Goal: Transaction & Acquisition: Purchase product/service

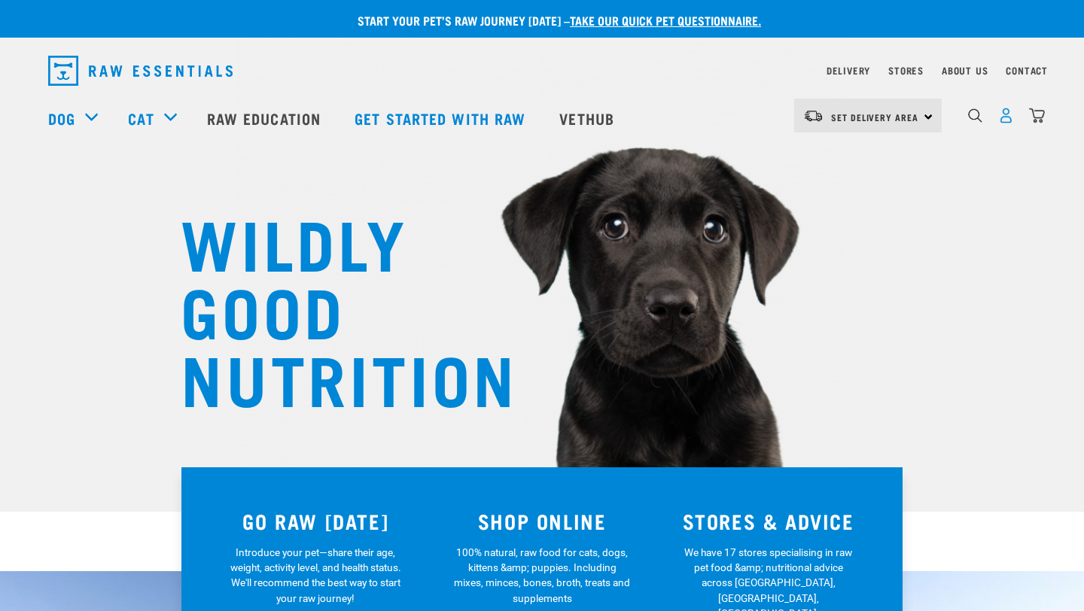
click at [1006, 116] on img "dropdown navigation" at bounding box center [1006, 116] width 16 height 16
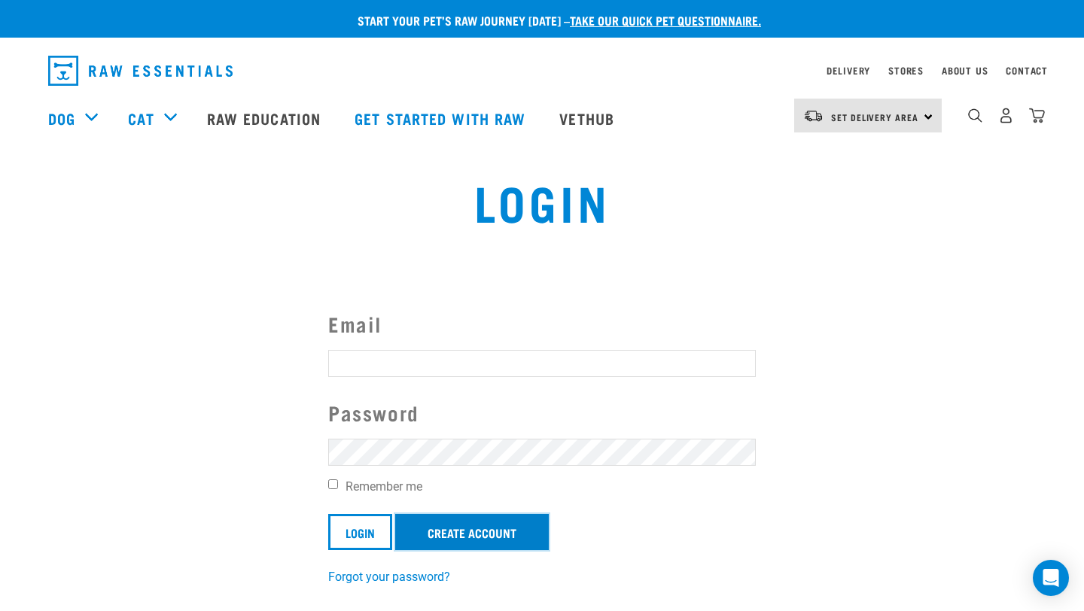
click at [496, 547] on link "Create Account" at bounding box center [472, 532] width 154 height 36
click at [514, 527] on link "Create Account" at bounding box center [472, 532] width 154 height 36
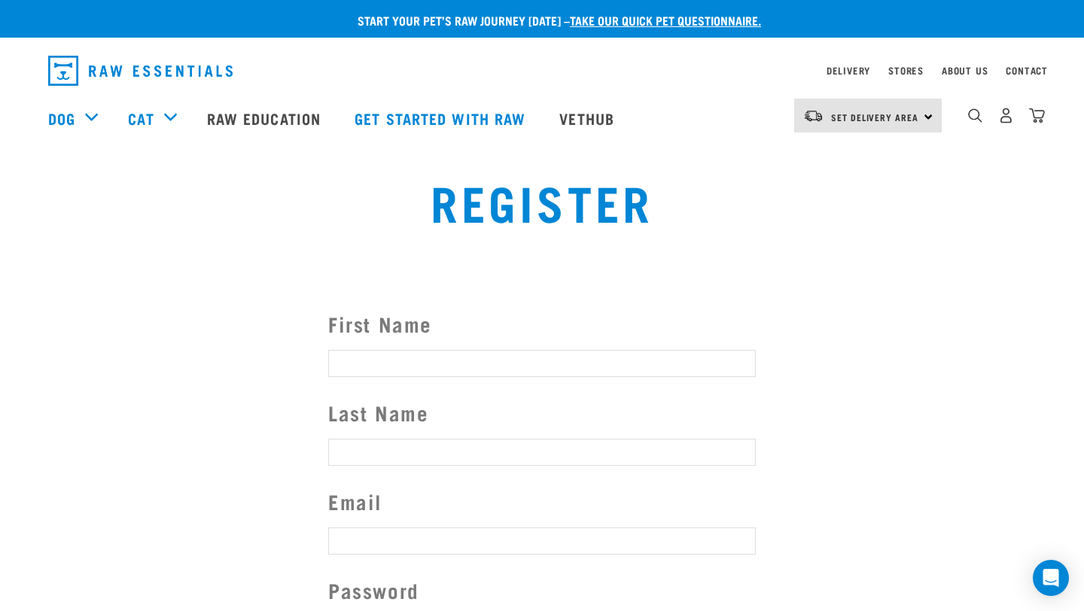
click at [397, 348] on form "First Name Last Name Email Password Remember me Register" at bounding box center [542, 518] width 428 height 419
click at [402, 361] on input "First Name" at bounding box center [542, 363] width 428 height 27
type input "[PERSON_NAME]"
type input "joshcmurdoch@gmail.com"
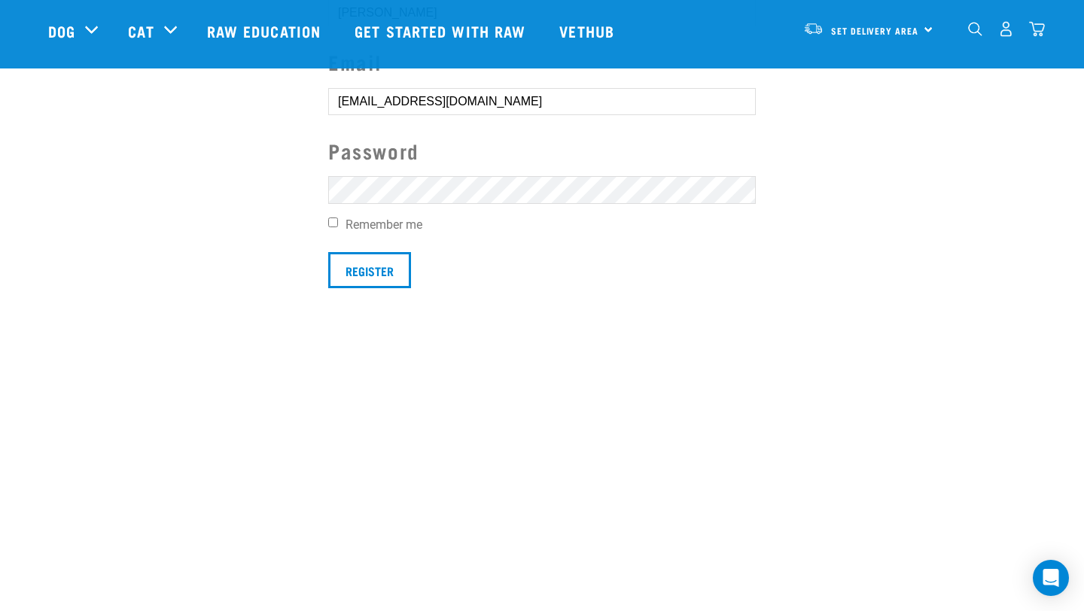
scroll to position [355, 0]
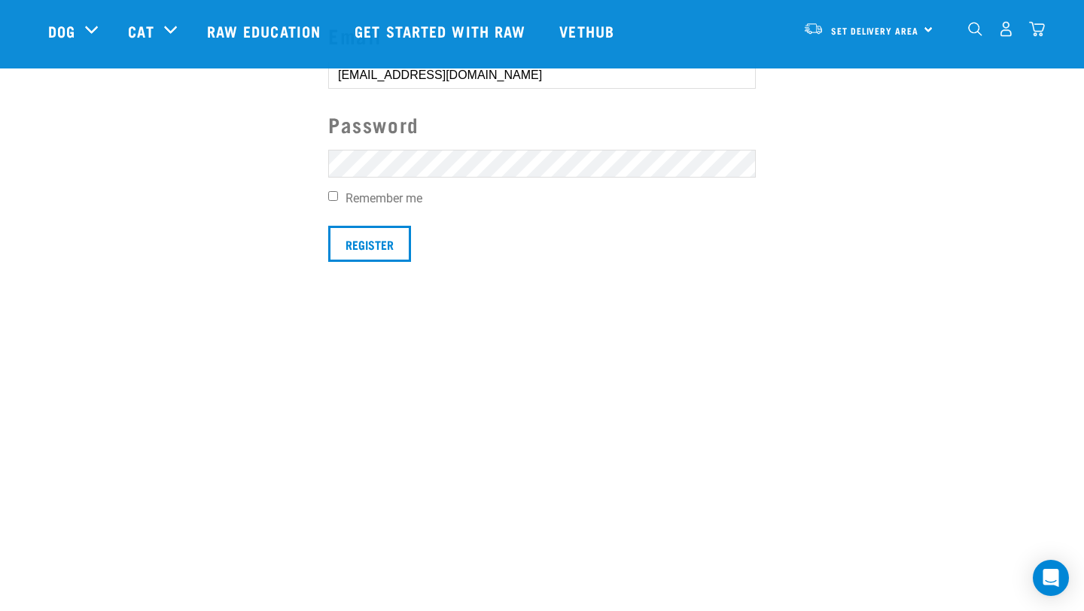
click at [349, 194] on label "Remember me" at bounding box center [542, 199] width 428 height 18
click at [338, 194] on input "Remember me" at bounding box center [333, 196] width 10 height 10
checkbox input "true"
click at [379, 245] on input "Register" at bounding box center [369, 244] width 83 height 36
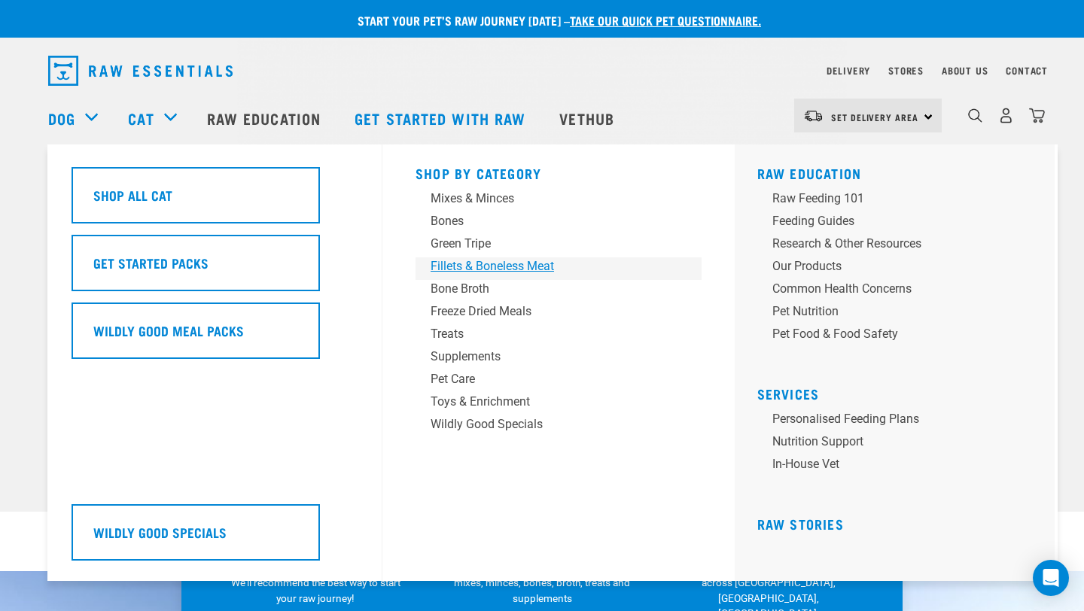
click at [471, 273] on div "Fillets & Boneless Meat" at bounding box center [548, 267] width 235 height 18
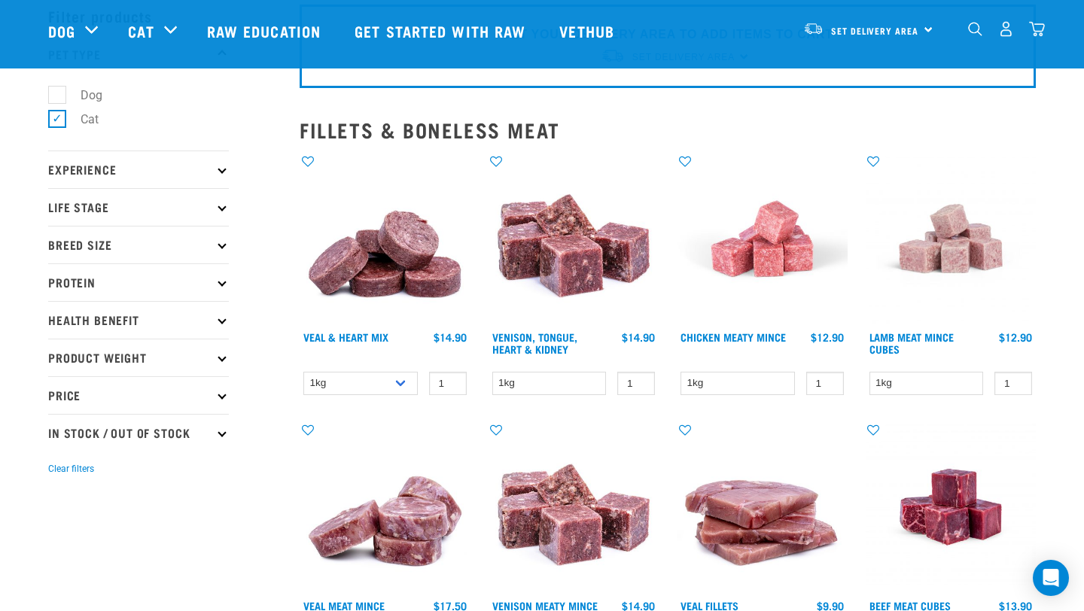
scroll to position [78, 0]
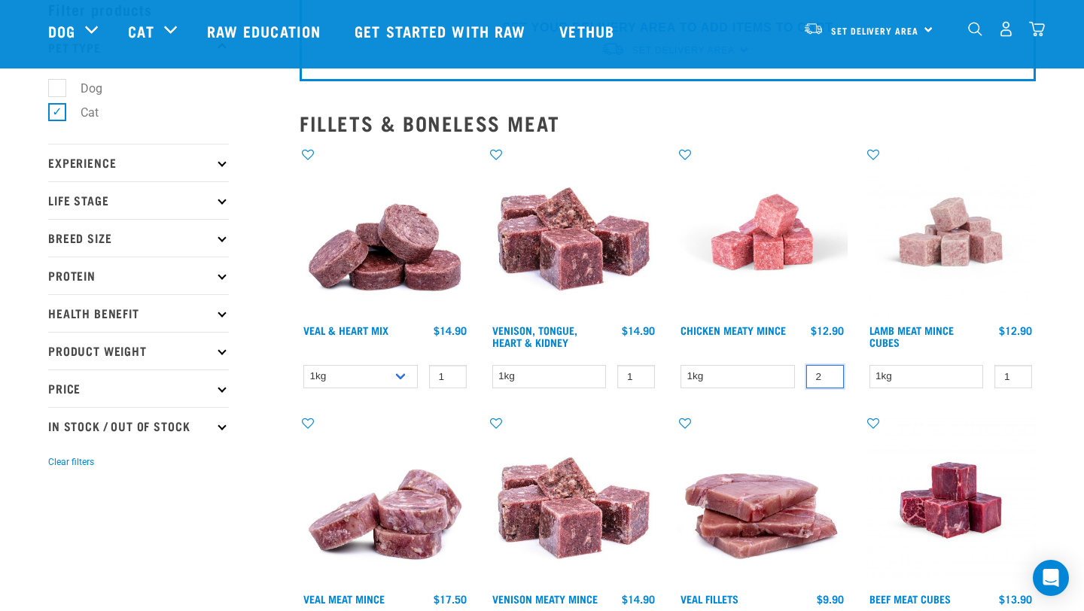
click at [829, 375] on input "2" at bounding box center [825, 376] width 38 height 23
type input "3"
click at [829, 375] on input "3" at bounding box center [825, 376] width 38 height 23
click at [768, 328] on link "Chicken Meaty Mince" at bounding box center [733, 330] width 105 height 5
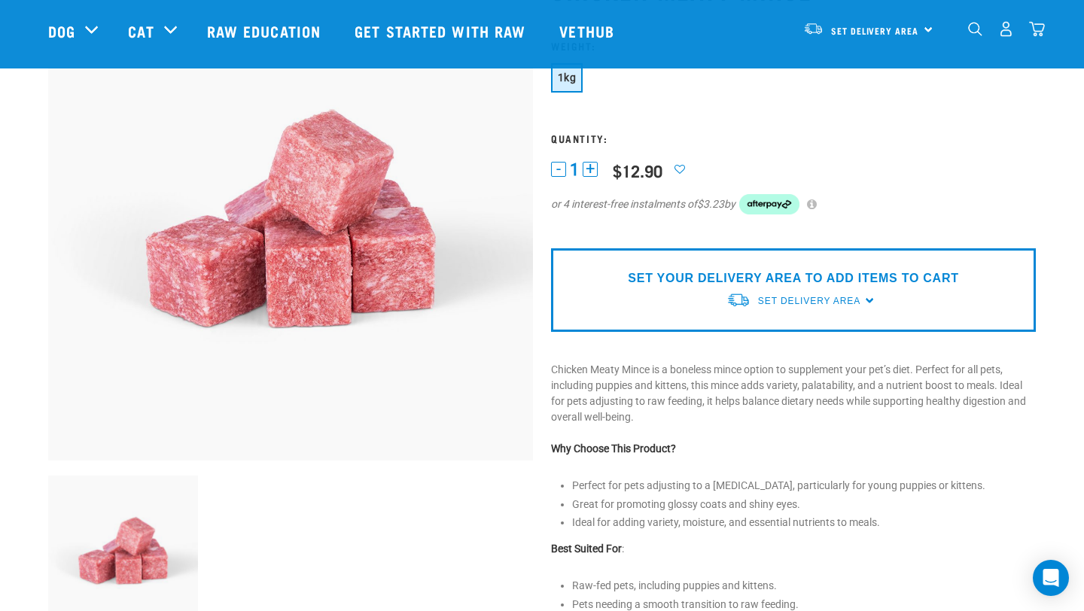
scroll to position [135, 0]
click at [809, 303] on span "Set Delivery Area" at bounding box center [809, 300] width 102 height 11
click at [776, 346] on link "[GEOGRAPHIC_DATA]" at bounding box center [802, 335] width 150 height 25
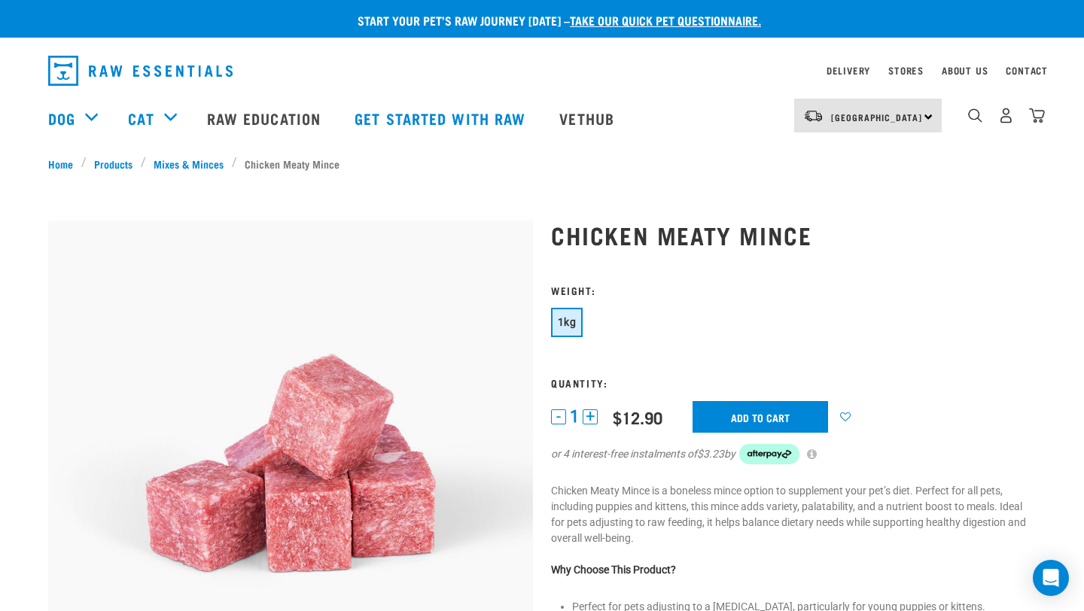
click at [590, 417] on button "+" at bounding box center [590, 417] width 15 height 15
click at [1013, 122] on img "dropdown navigation" at bounding box center [1006, 116] width 16 height 16
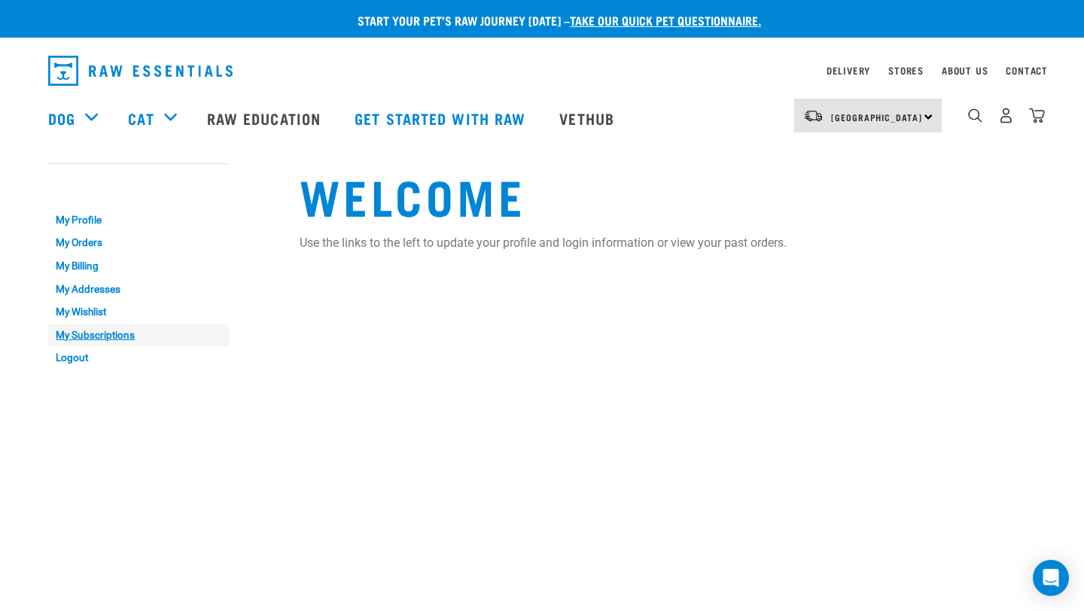
click at [104, 337] on link "My Subscriptions" at bounding box center [138, 335] width 181 height 23
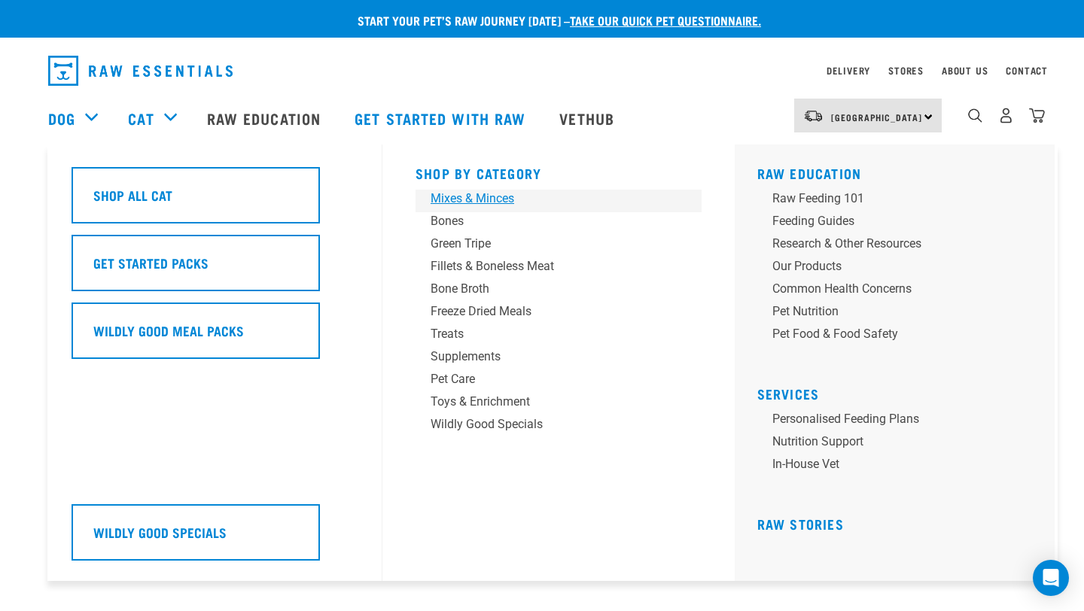
click at [488, 203] on div "Mixes & Minces" at bounding box center [548, 199] width 235 height 18
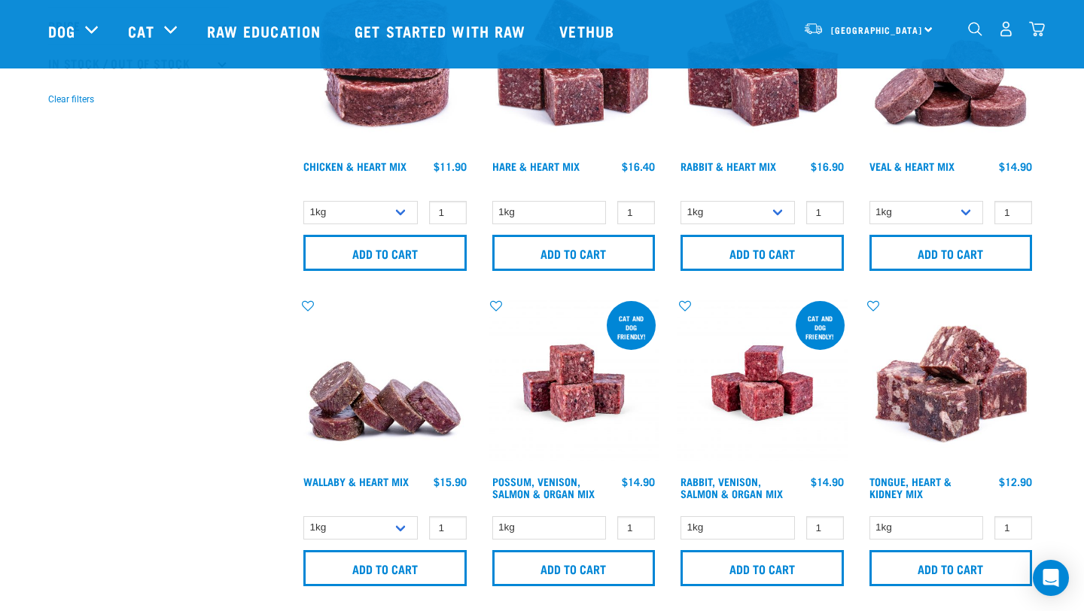
scroll to position [443, 0]
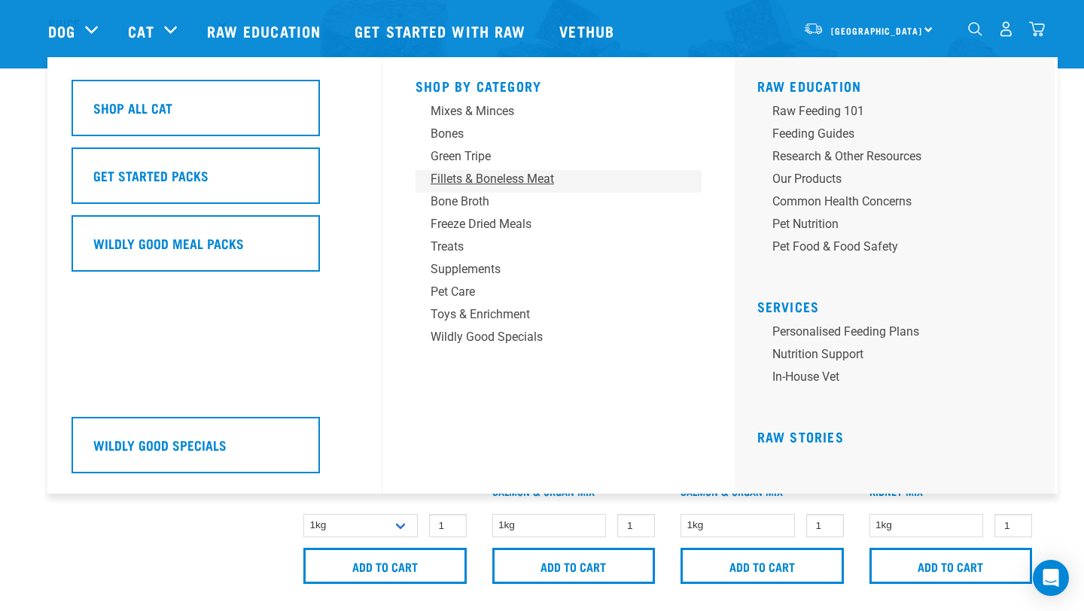
click at [512, 177] on div "Fillets & Boneless Meat" at bounding box center [548, 179] width 235 height 18
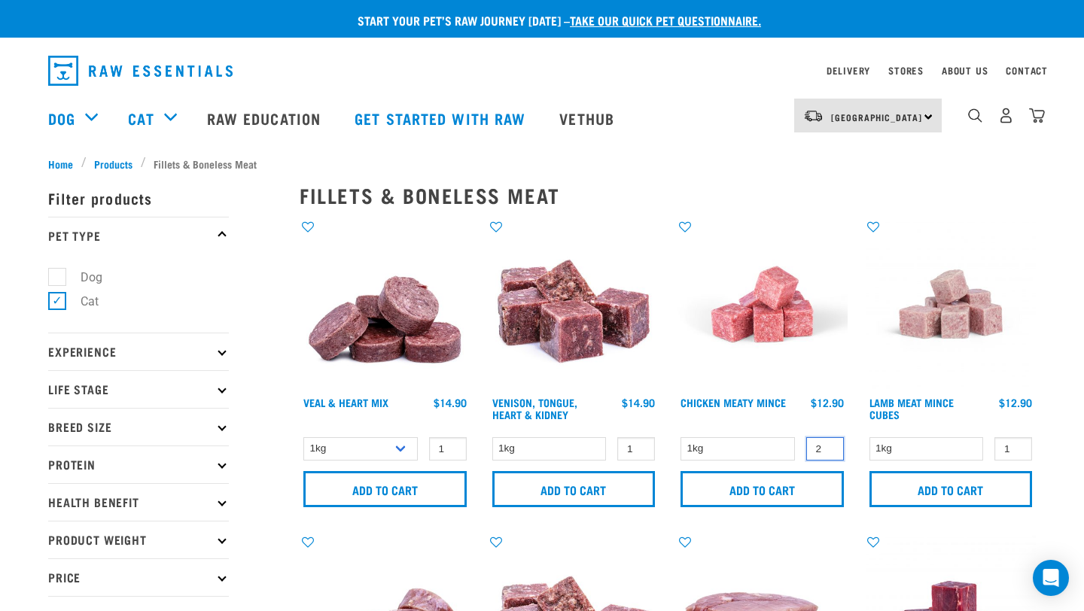
click at [827, 447] on input "2" at bounding box center [825, 448] width 38 height 23
click at [827, 446] on input "3" at bounding box center [825, 448] width 38 height 23
type input "4"
click at [827, 446] on input "4" at bounding box center [825, 448] width 38 height 23
click at [757, 489] on input "Add to cart" at bounding box center [762, 489] width 163 height 36
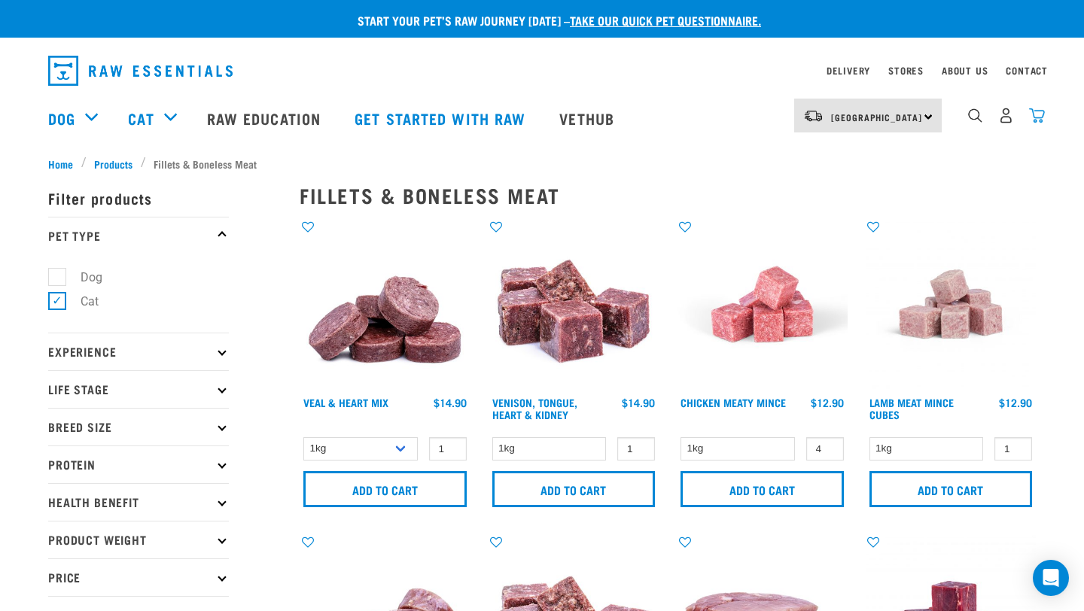
click at [1042, 121] on img "dropdown navigation" at bounding box center [1037, 116] width 16 height 16
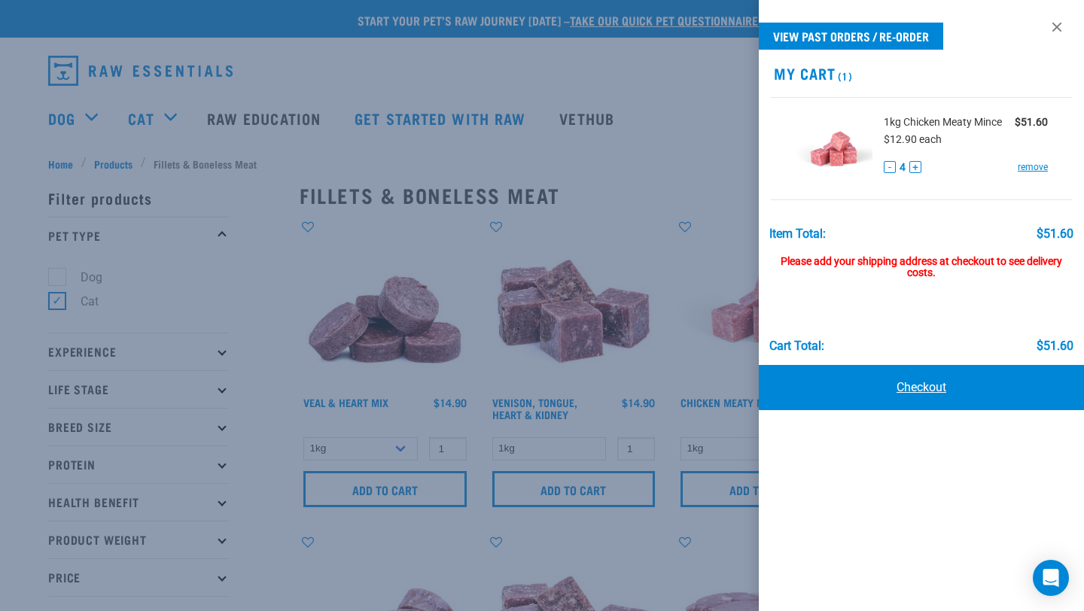
click at [916, 385] on link "Checkout" at bounding box center [921, 387] width 325 height 45
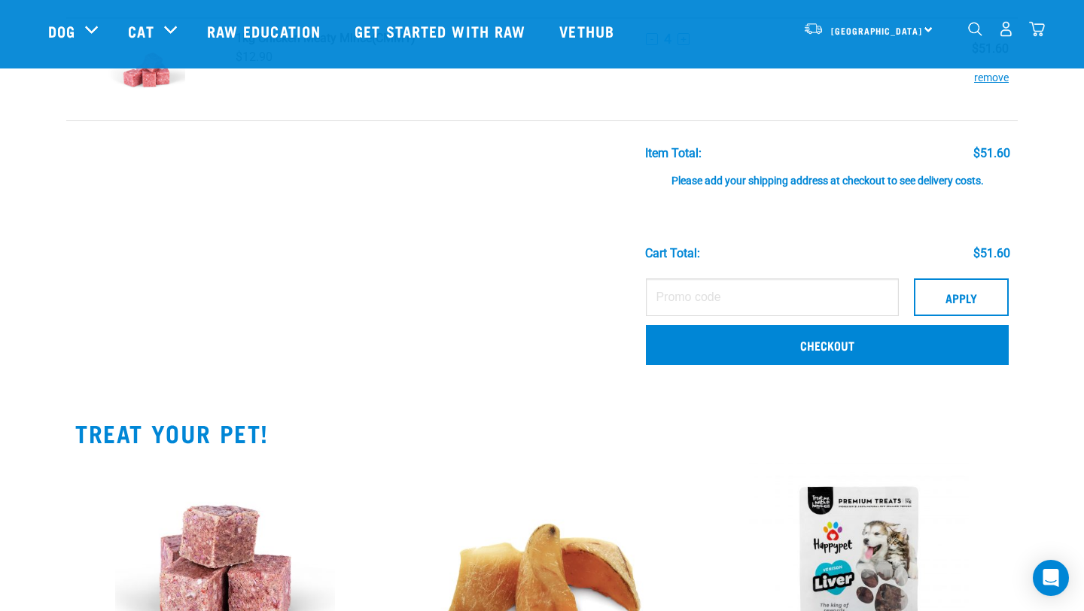
scroll to position [139, 0]
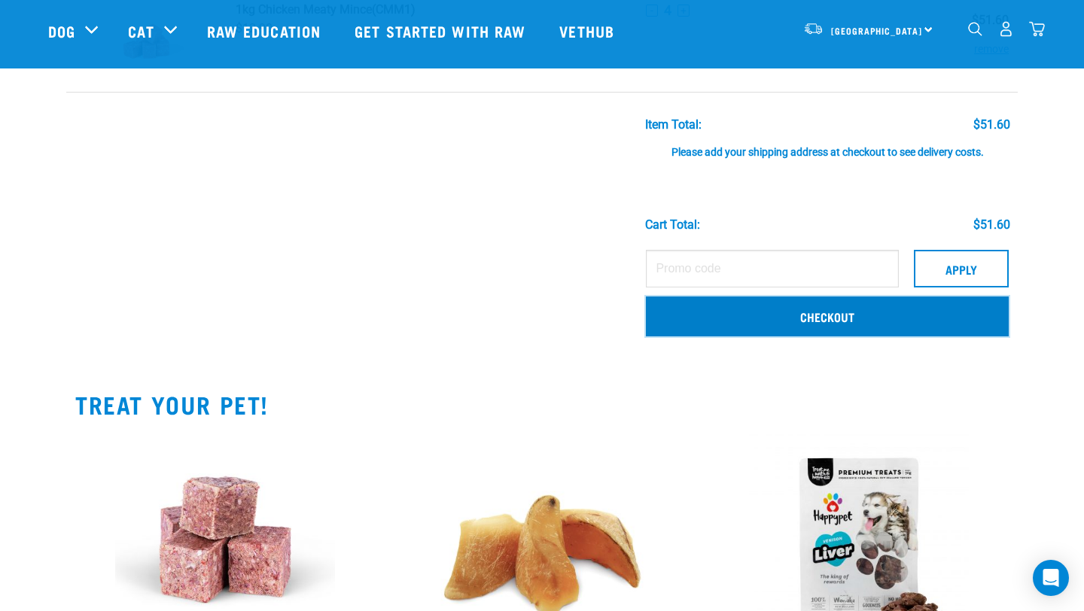
click at [844, 325] on link "Checkout" at bounding box center [827, 316] width 363 height 39
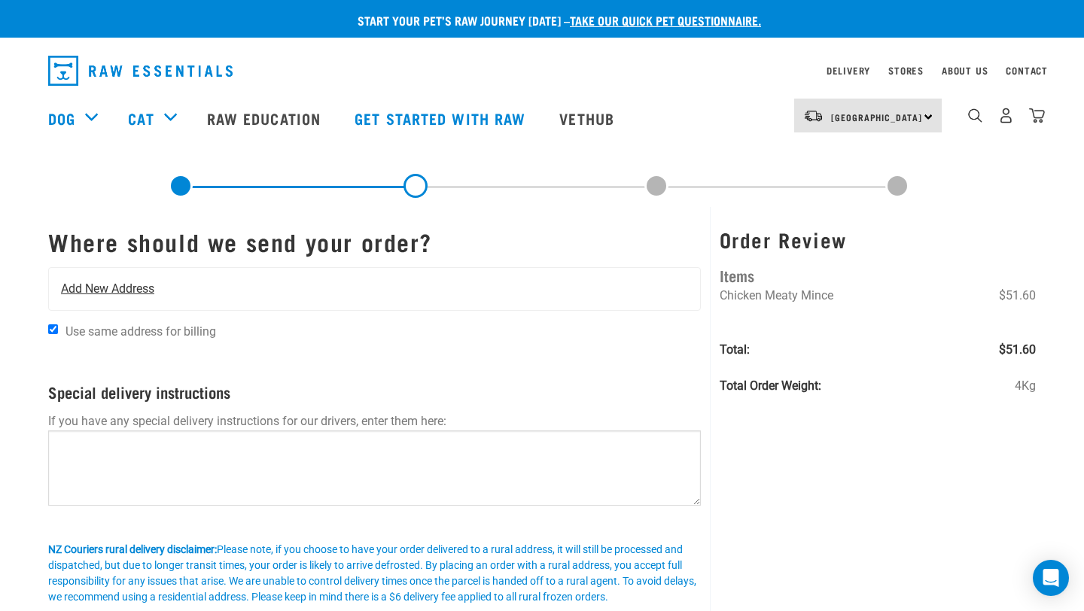
click at [128, 296] on span "Add New Address" at bounding box center [107, 289] width 93 height 18
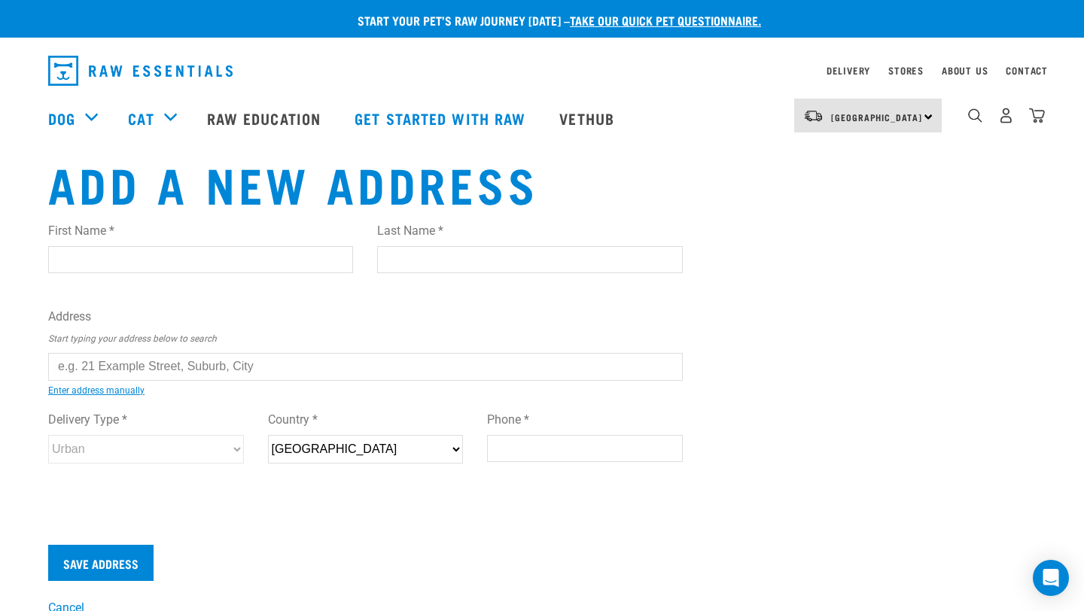
click at [145, 267] on input "First Name *" at bounding box center [200, 259] width 305 height 27
type input "Josh"
type input "Murdoch"
type input "[STREET_ADDRESS][PERSON_NAME]"
type input "Matamata"
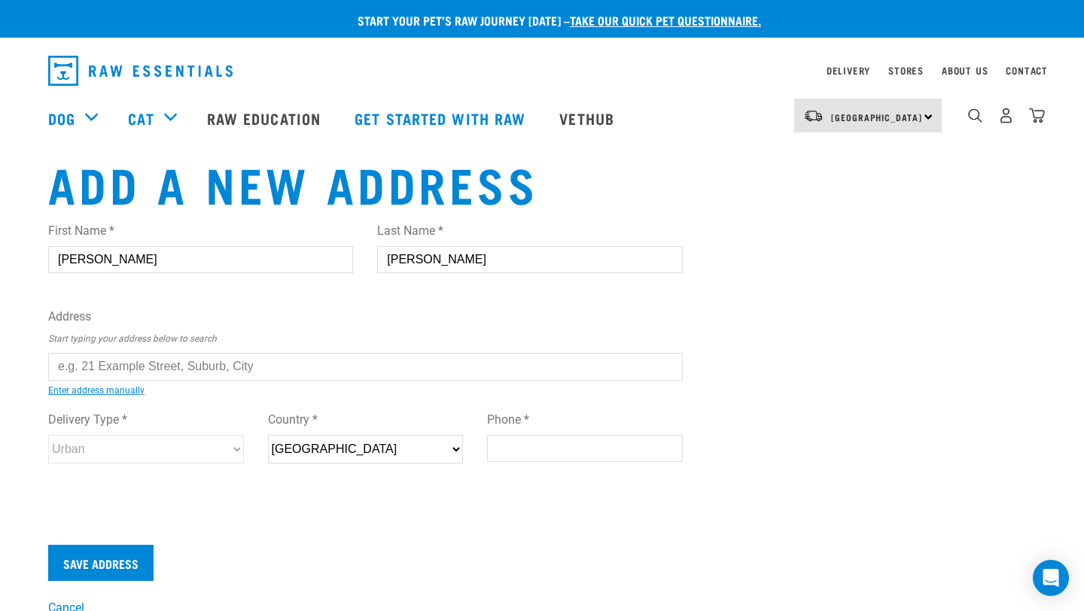
type input "3400"
type input "0212080629"
click at [158, 373] on input "text" at bounding box center [365, 366] width 635 height 27
click at [163, 362] on input "text" at bounding box center [365, 366] width 635 height 27
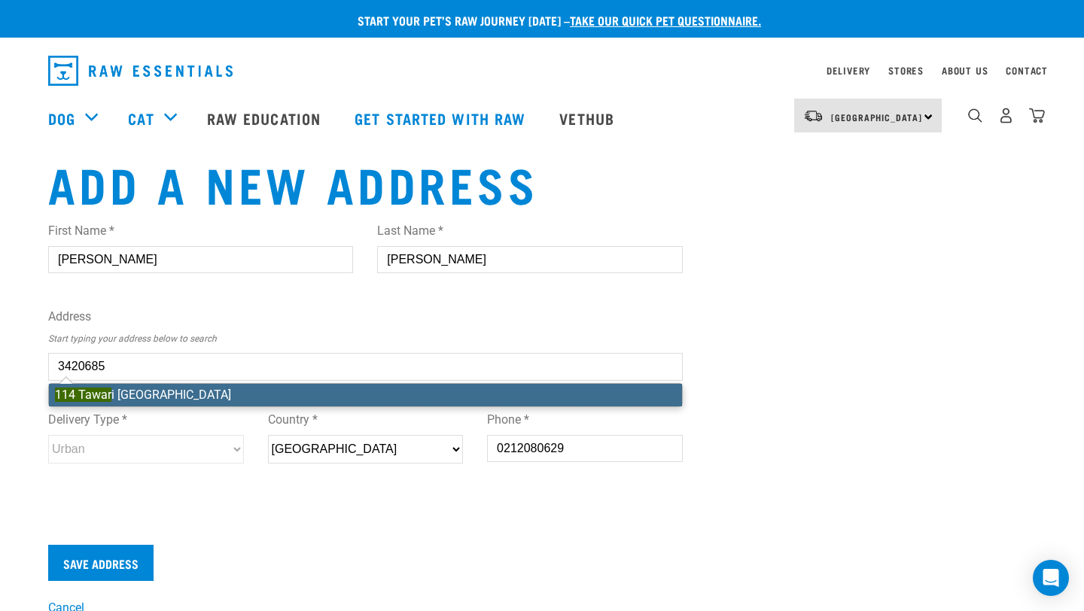
click at [147, 398] on div "First Name * Josh Last Name * Murdoch Address Start typing your address below t…" at bounding box center [365, 357] width 635 height 294
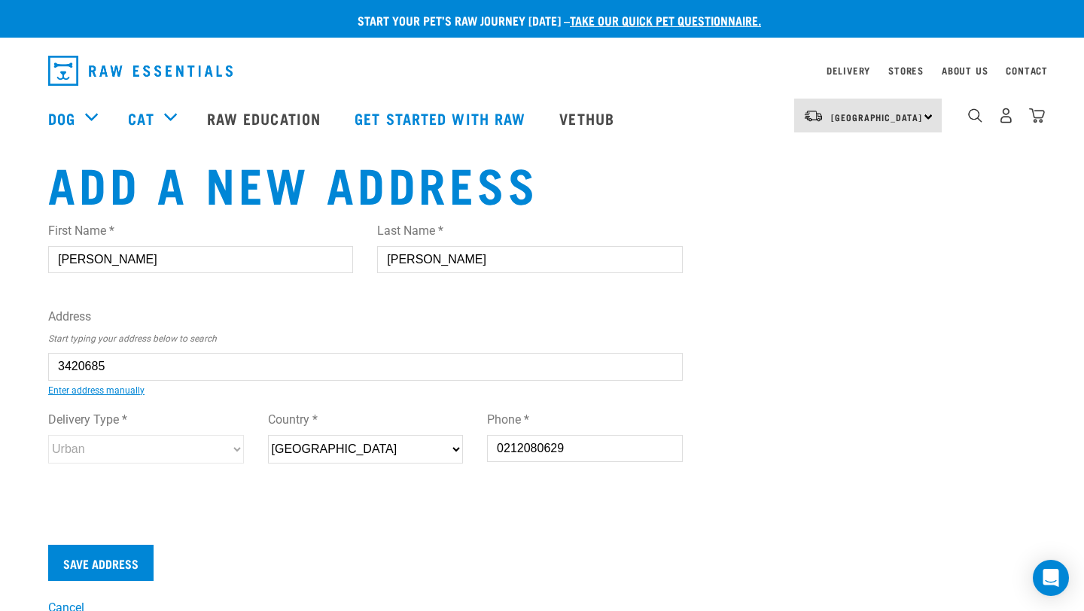
type input "114 Tawari Street, Matamata 3400"
type input "Matamata"
type input "Waikato"
select select "WKO"
select select "Urban"
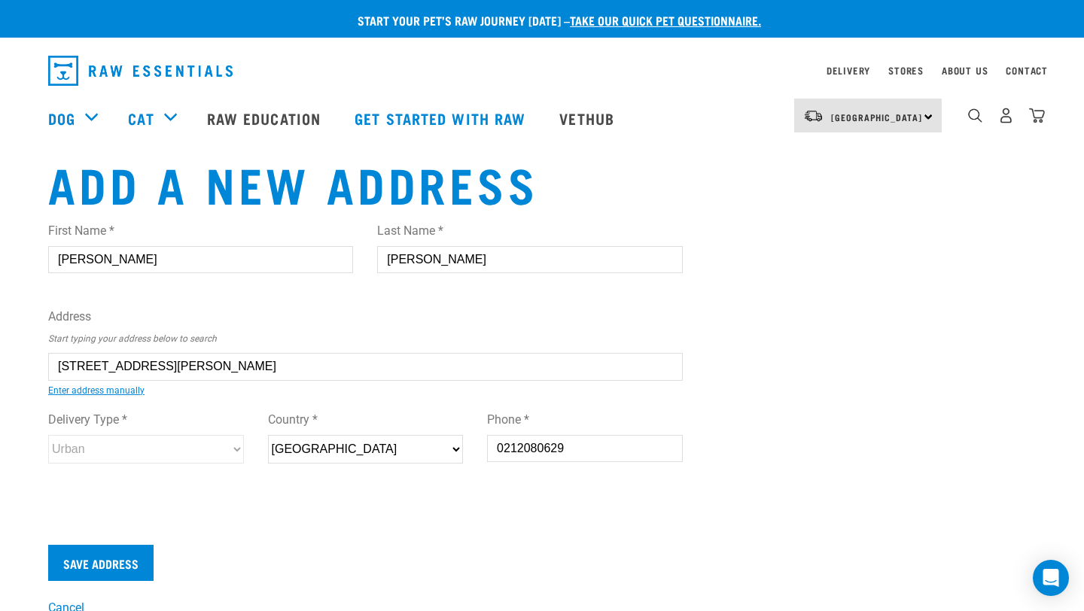
type input "114 Tawari Street, Matamata 3400"
click at [119, 559] on input "Save Address" at bounding box center [100, 563] width 105 height 36
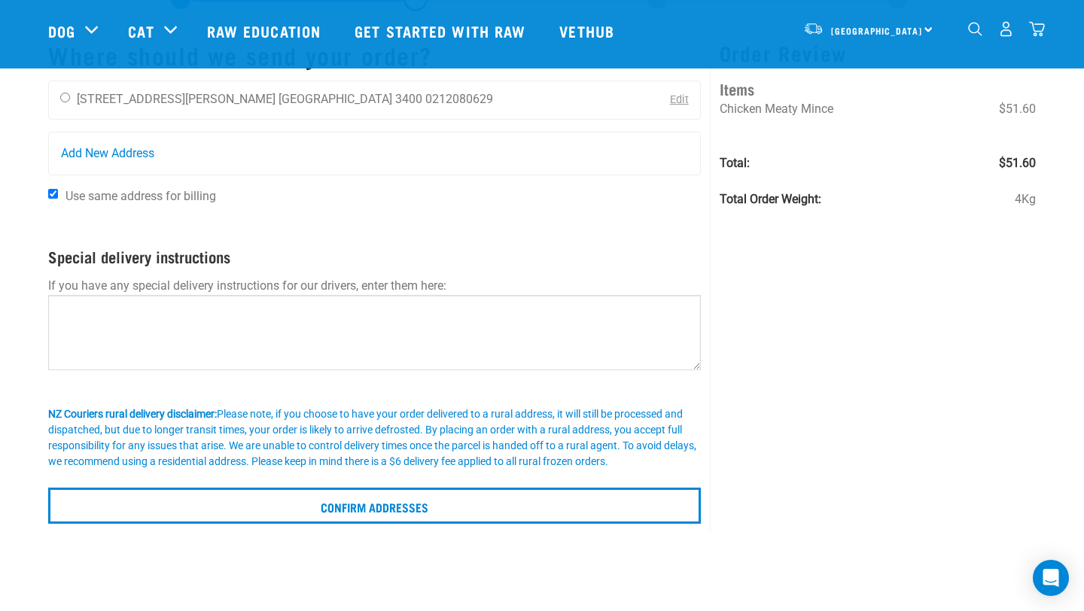
scroll to position [75, 0]
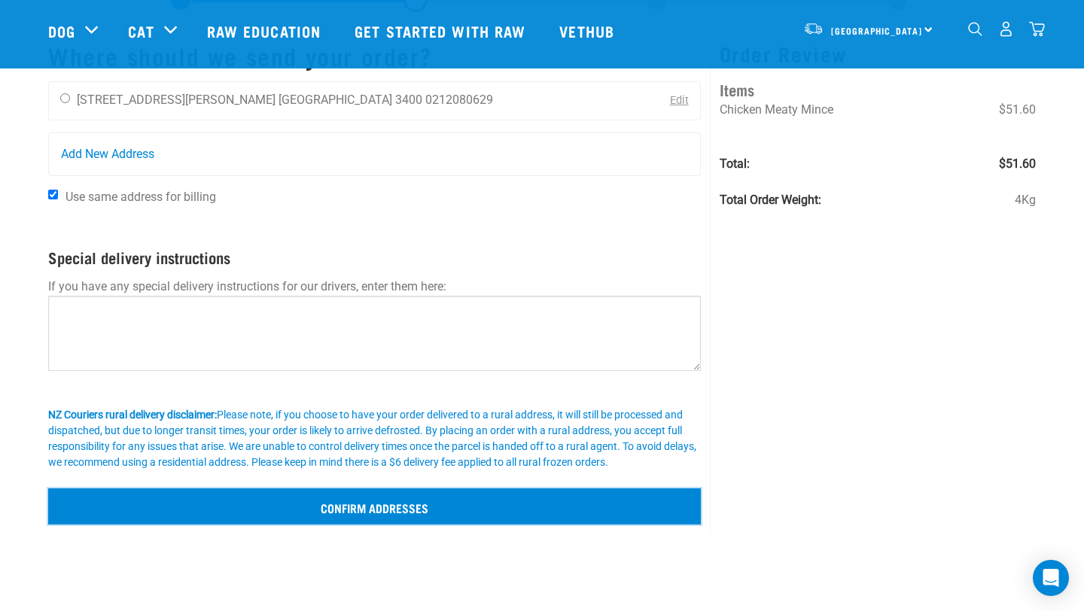
click at [384, 503] on input "Confirm addresses" at bounding box center [374, 507] width 653 height 36
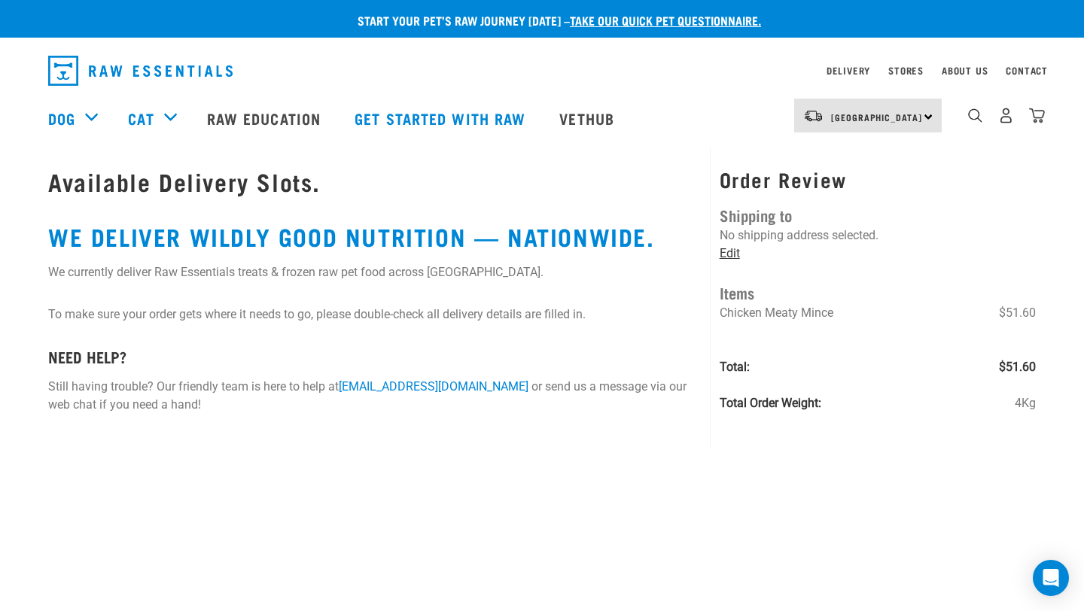
click at [728, 255] on link "Edit" at bounding box center [730, 253] width 20 height 14
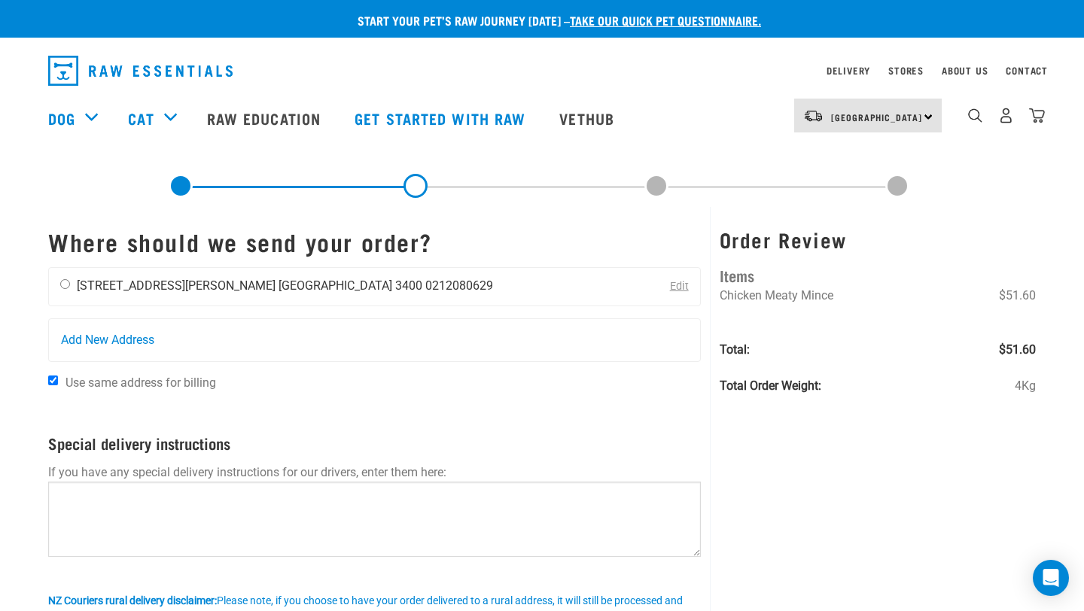
click at [61, 285] on input "radio" at bounding box center [65, 284] width 10 height 10
radio input "true"
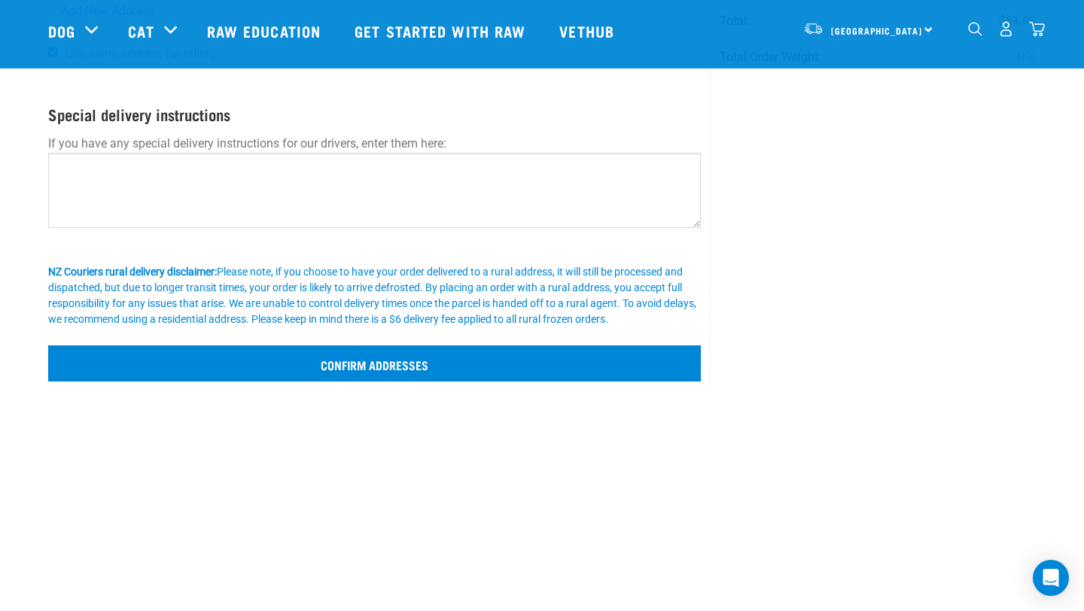
scroll to position [241, 0]
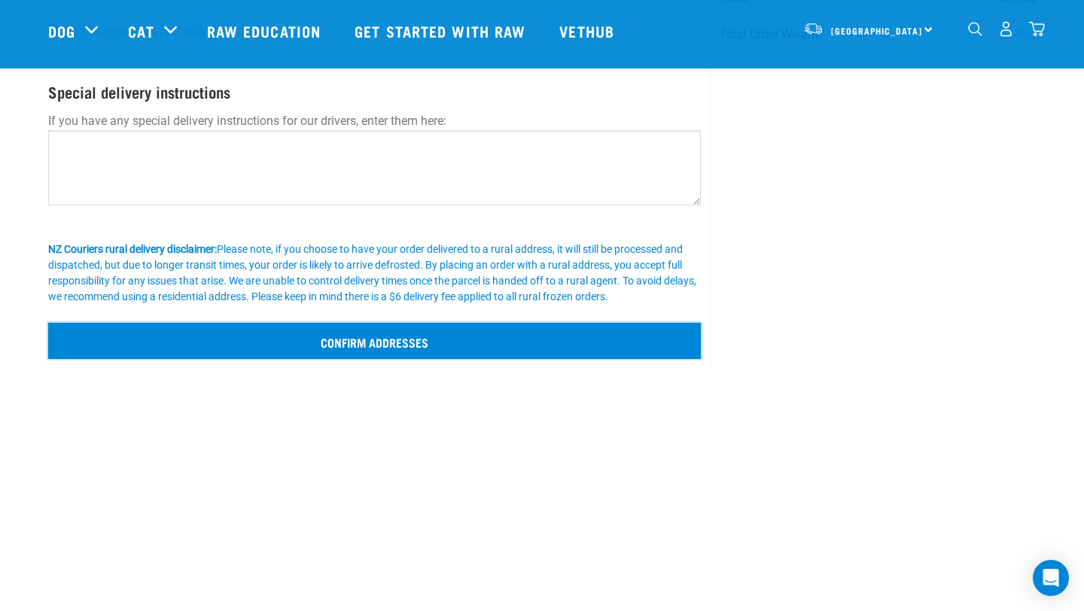
click at [193, 337] on input "Confirm addresses" at bounding box center [374, 341] width 653 height 36
